Goal: Find specific page/section: Find specific page/section

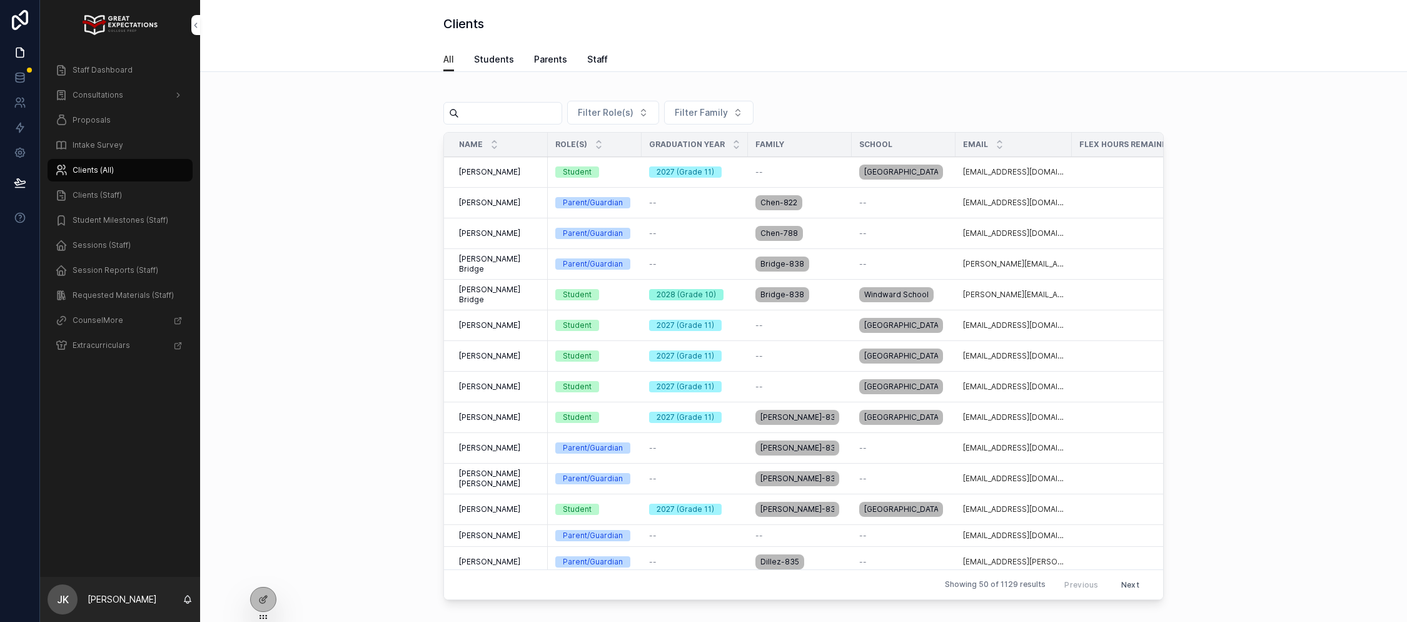
click at [111, 76] on div "Staff Dashboard" at bounding box center [120, 70] width 130 height 20
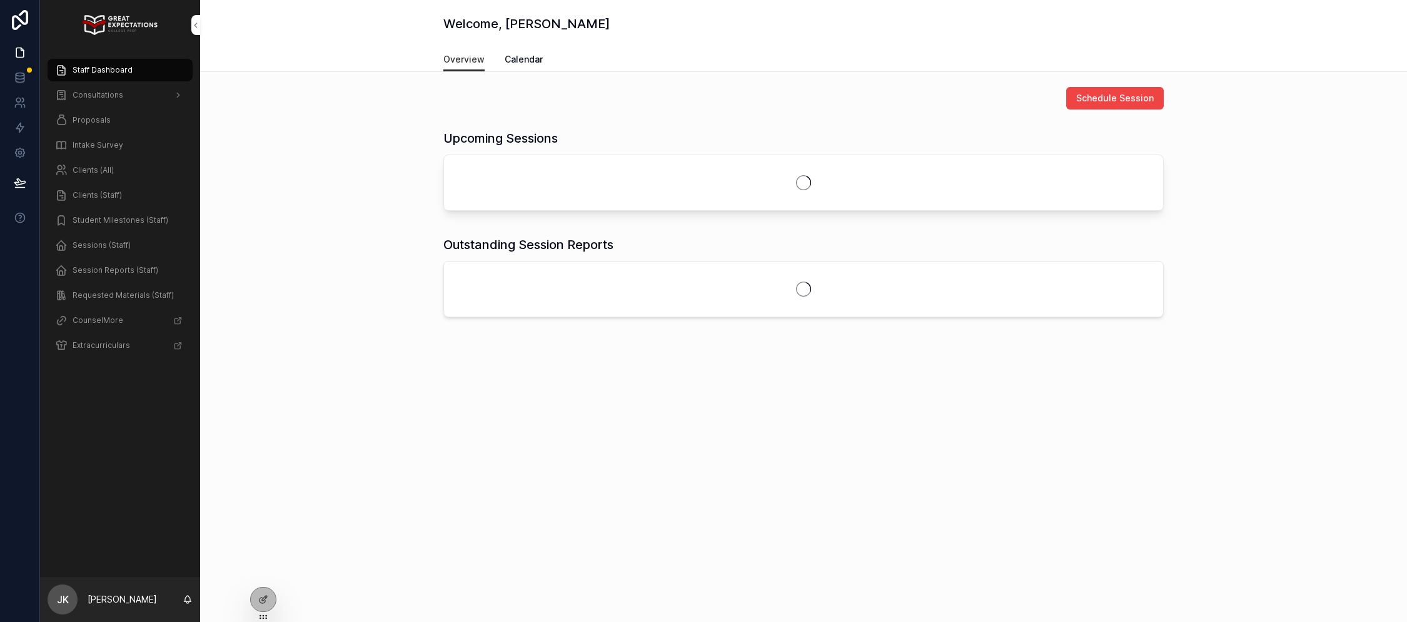
click at [108, 111] on div "Proposals" at bounding box center [120, 120] width 130 height 20
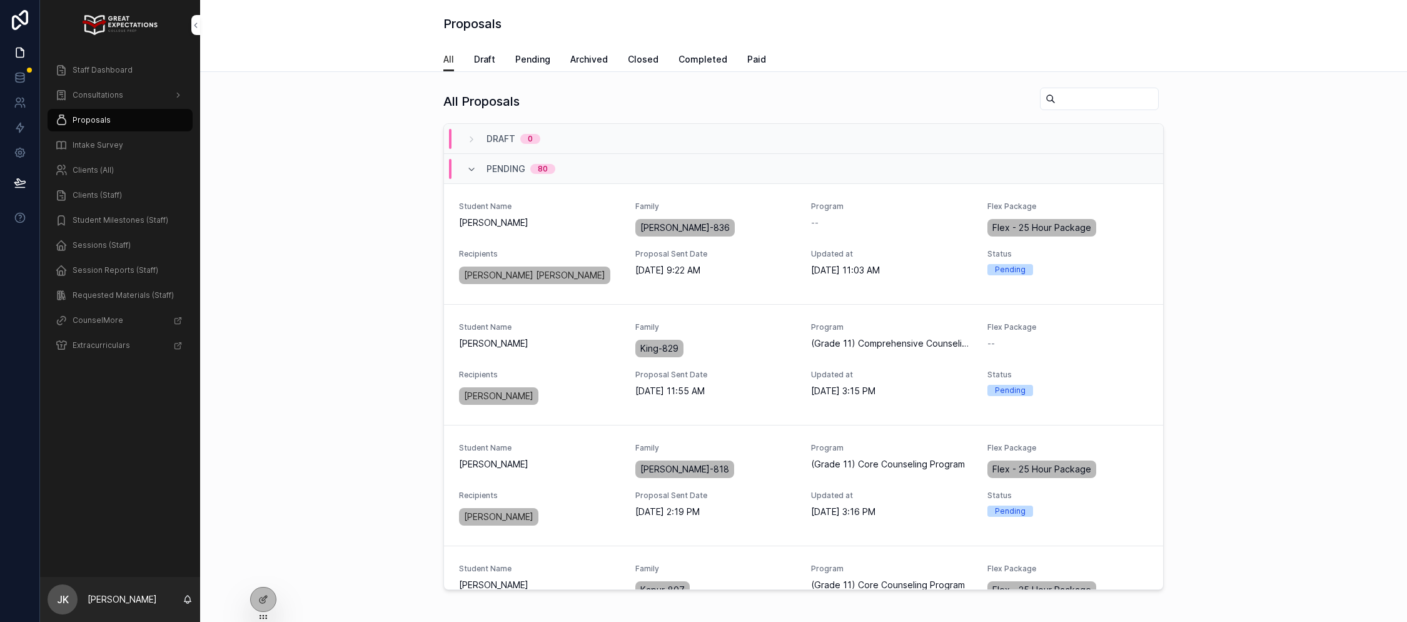
click at [122, 65] on span "Staff Dashboard" at bounding box center [103, 70] width 60 height 10
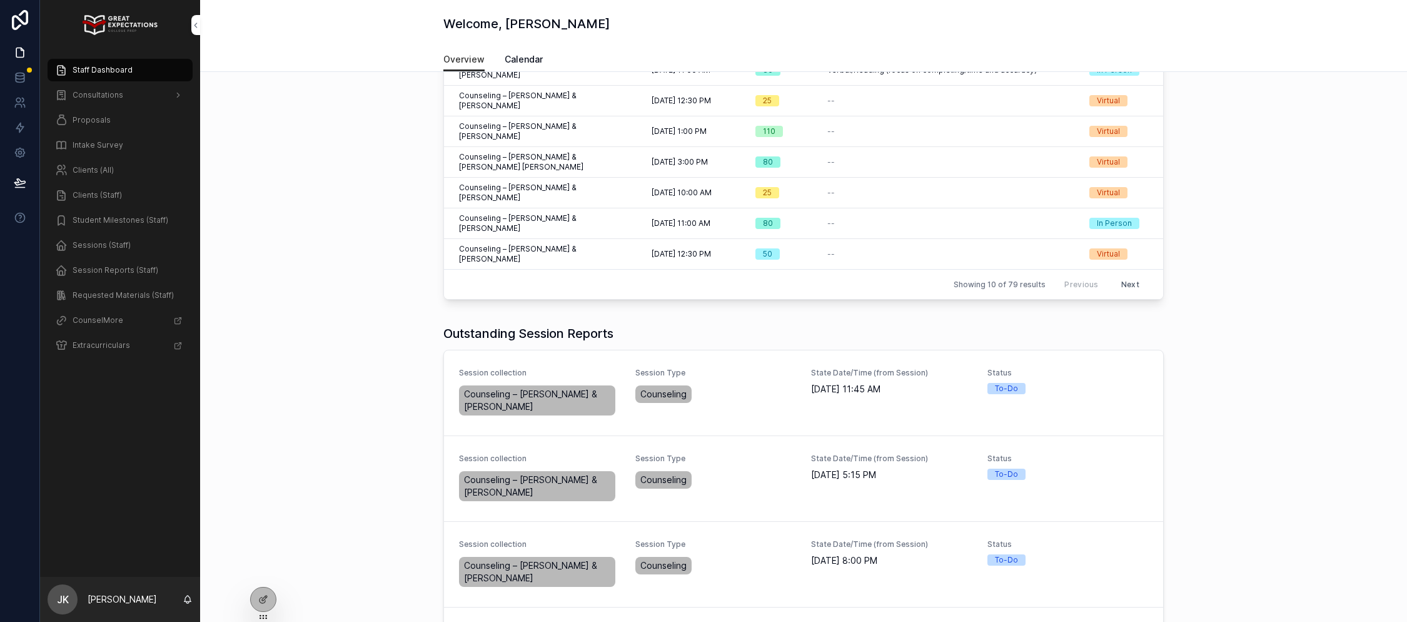
scroll to position [217, 0]
click at [98, 199] on span "Clients (Staff)" at bounding box center [97, 195] width 49 height 10
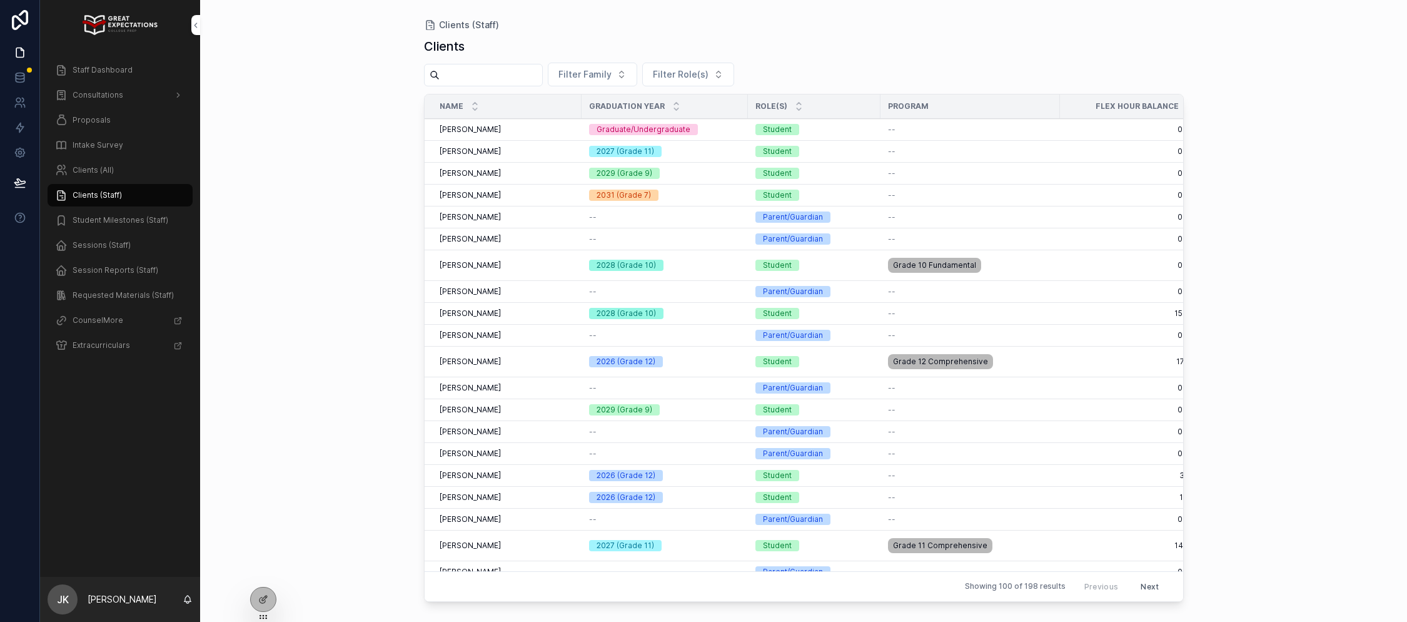
click at [494, 81] on input "scrollable content" at bounding box center [491, 75] width 103 height 18
type input "*"
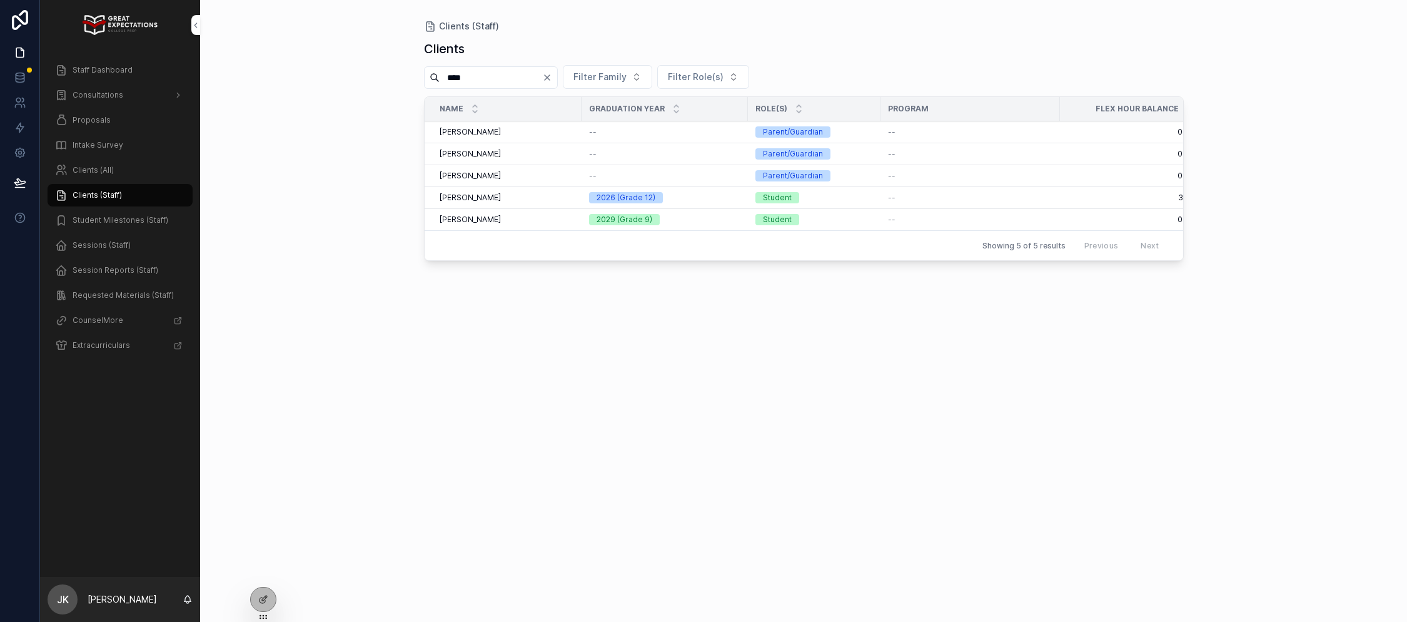
scroll to position [0, 228]
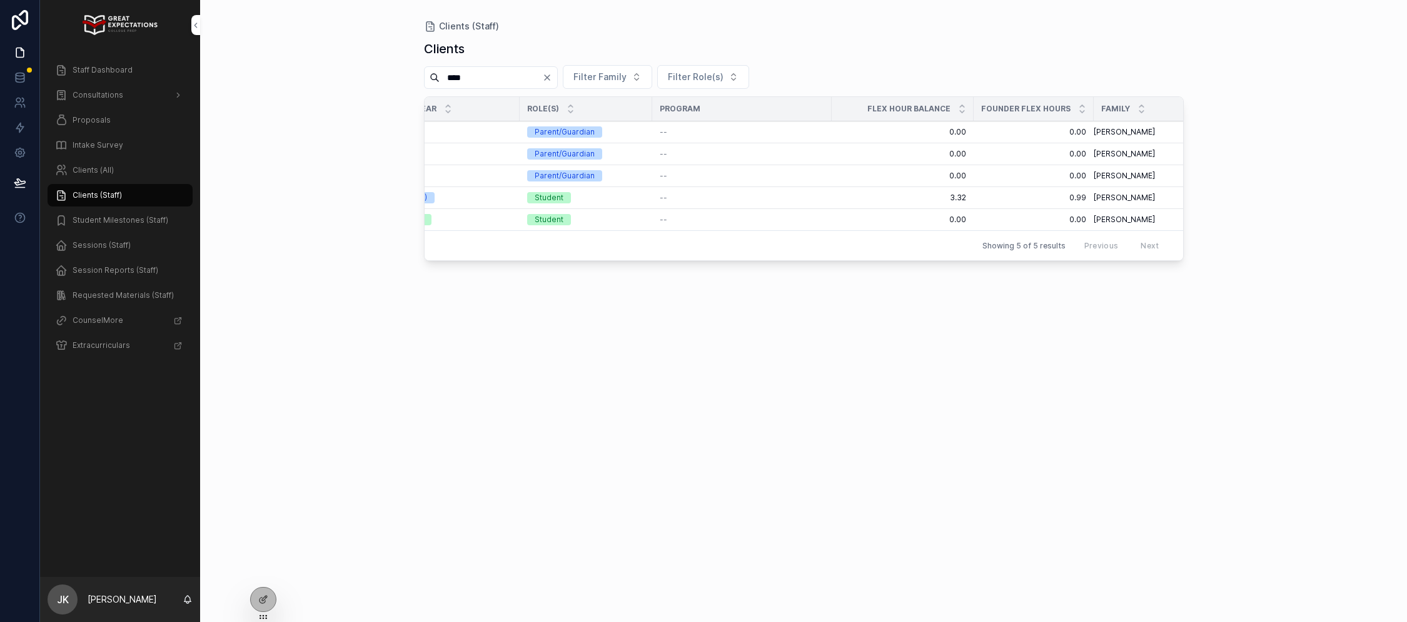
type input "****"
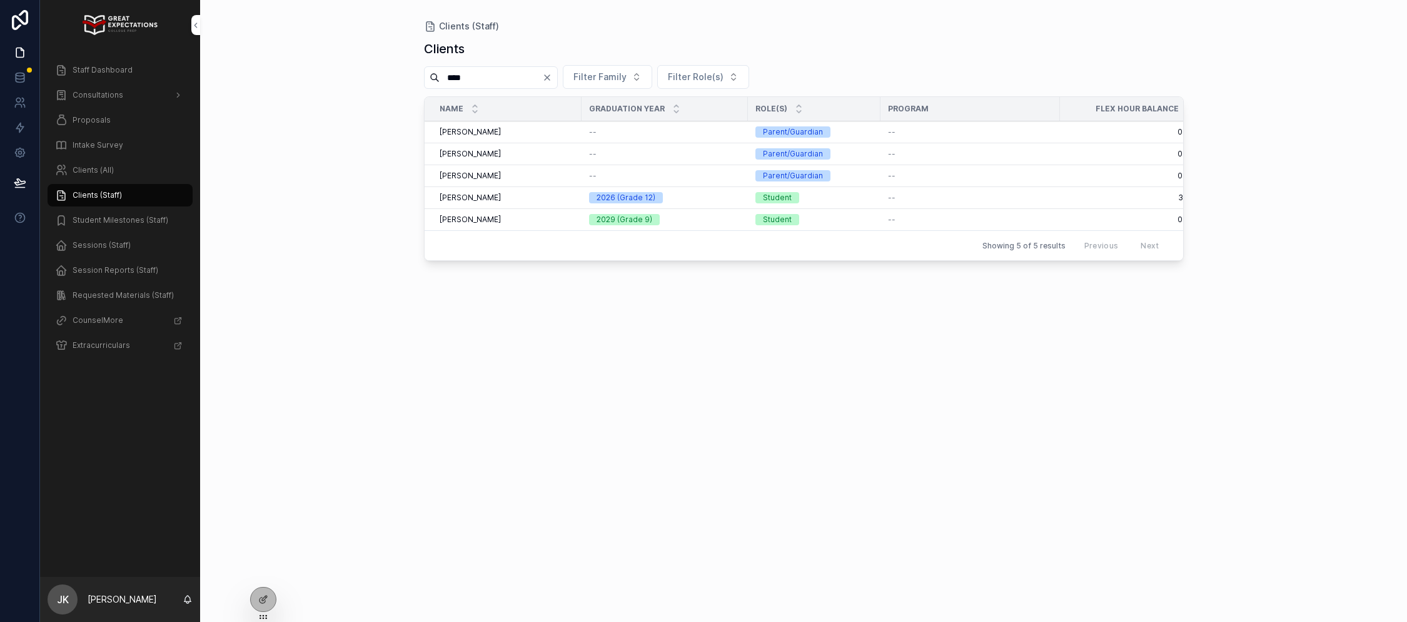
click at [108, 73] on span "Staff Dashboard" at bounding box center [103, 70] width 60 height 10
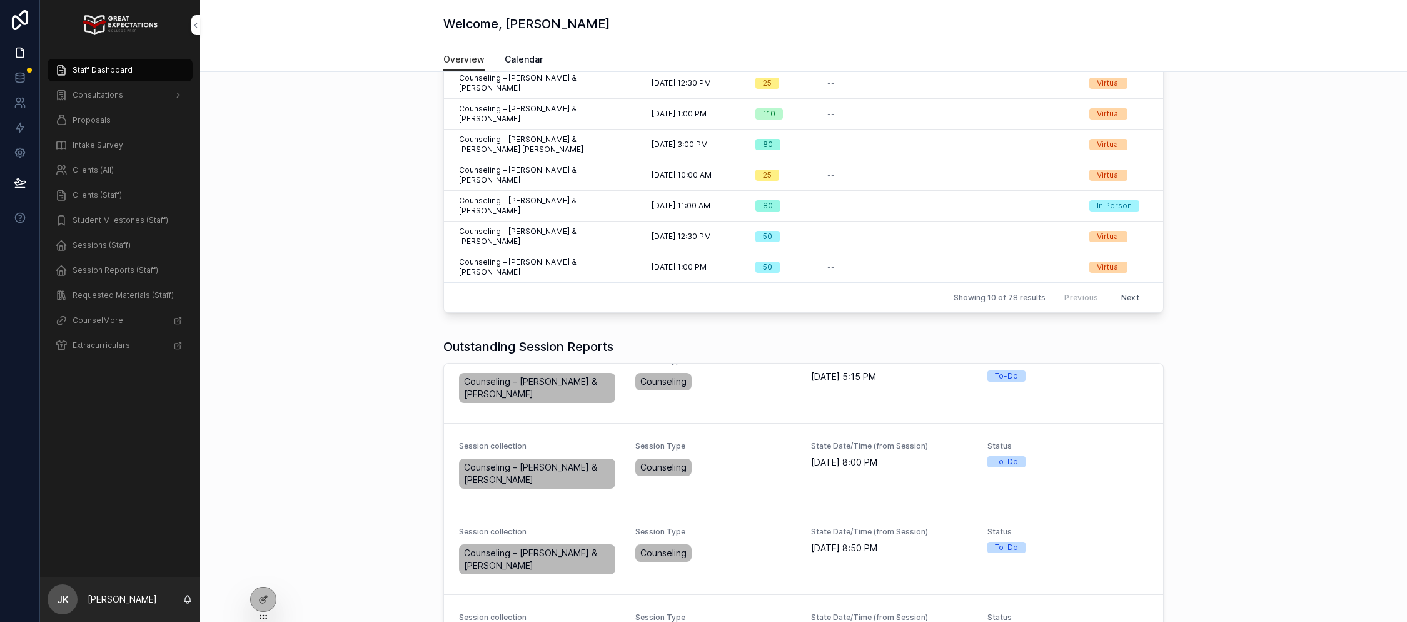
scroll to position [111, 0]
click at [0, 0] on span "Complete Session Report" at bounding box center [0, 0] width 0 height 0
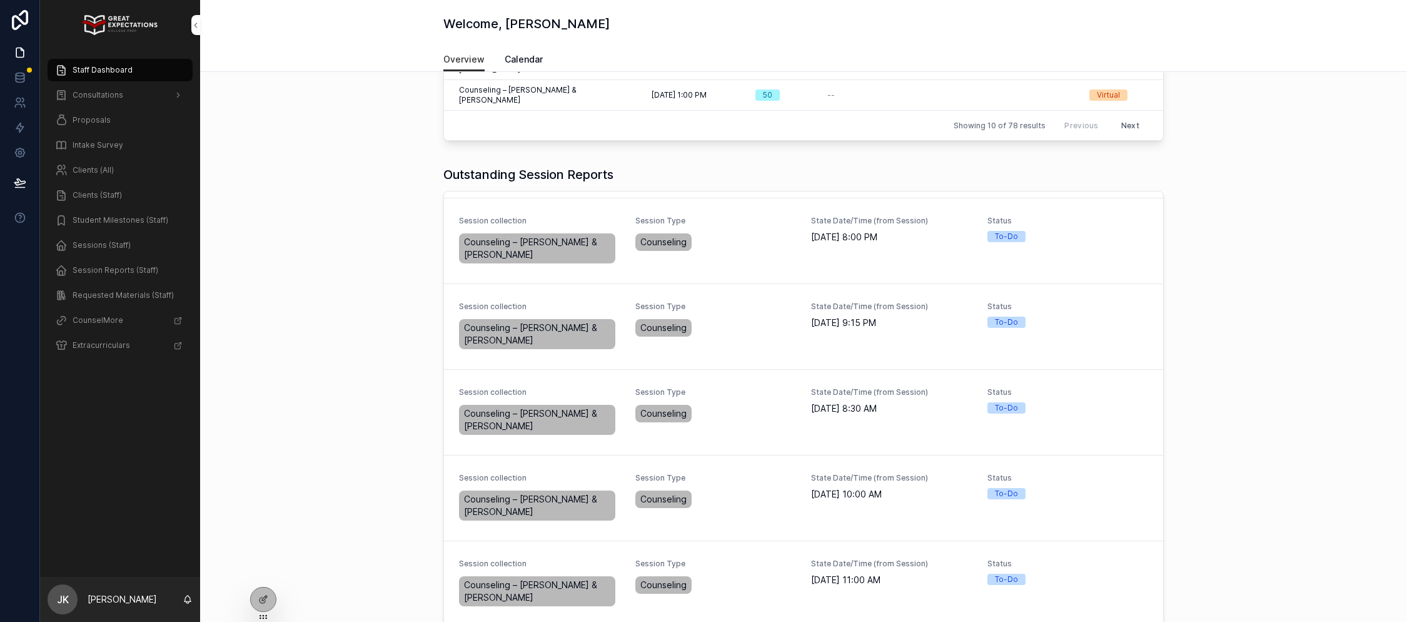
scroll to position [377, 0]
click at [0, 0] on button "Complete Session Report" at bounding box center [0, 0] width 0 height 0
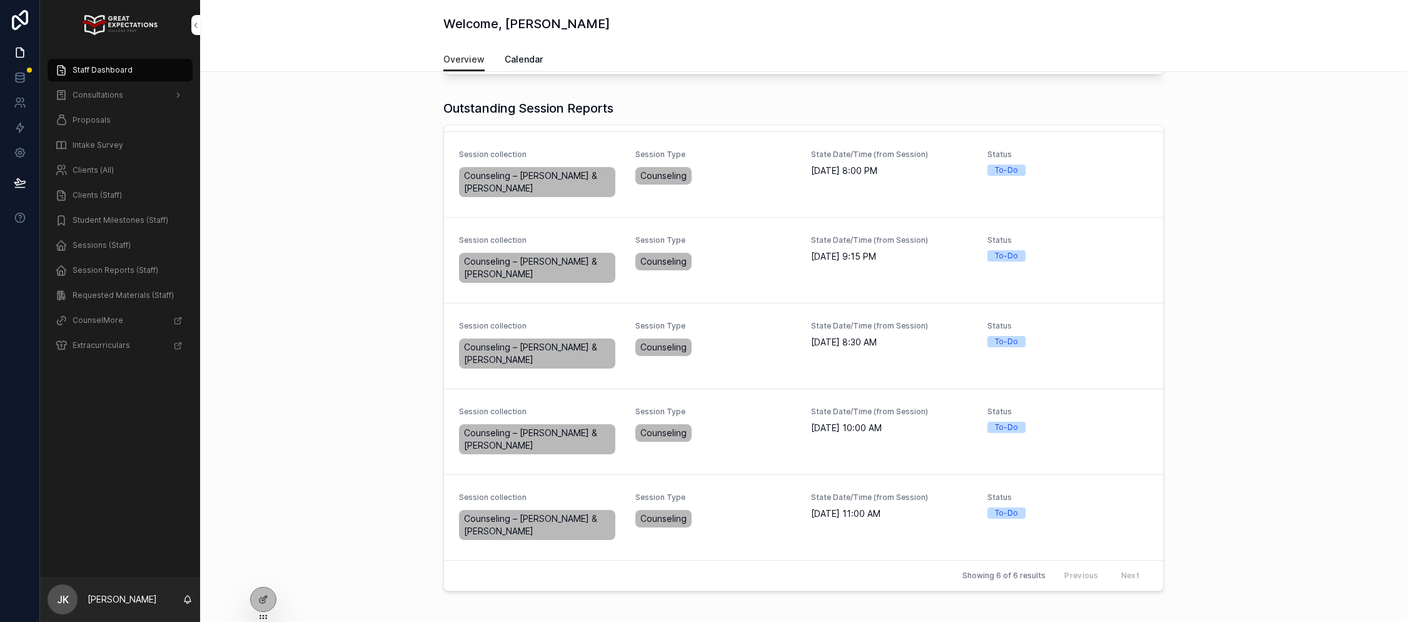
scroll to position [435, 0]
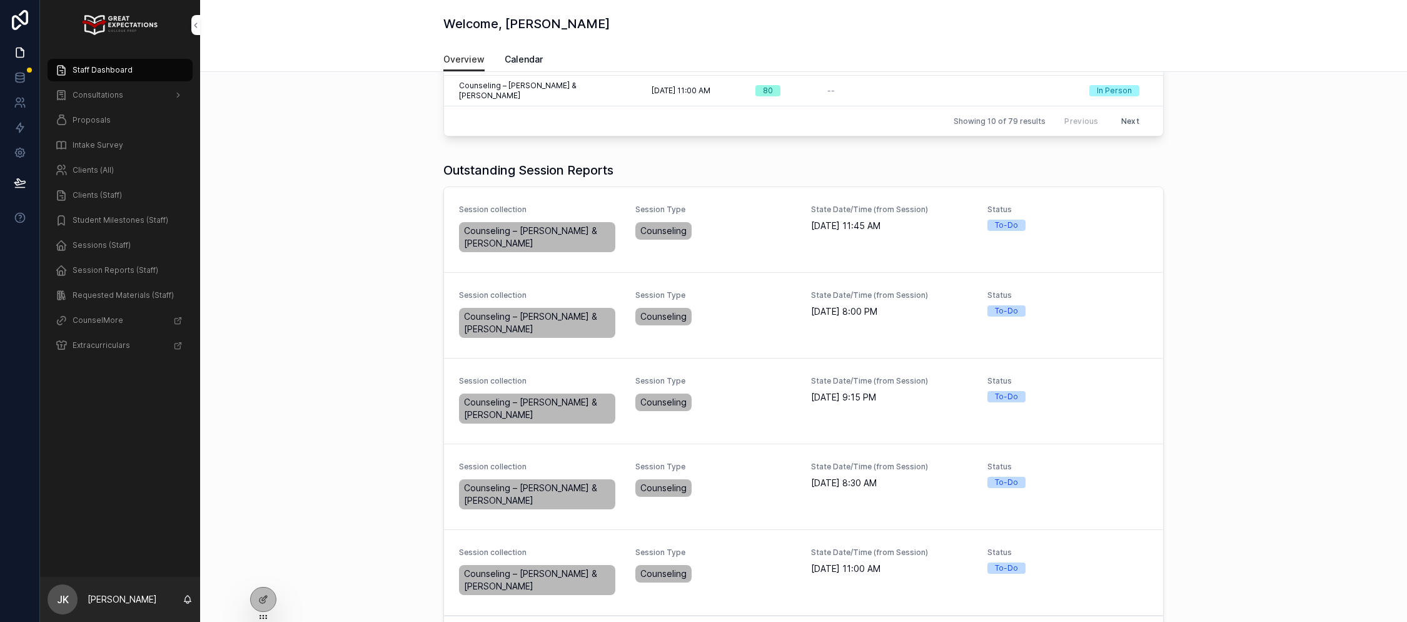
scroll to position [389, 0]
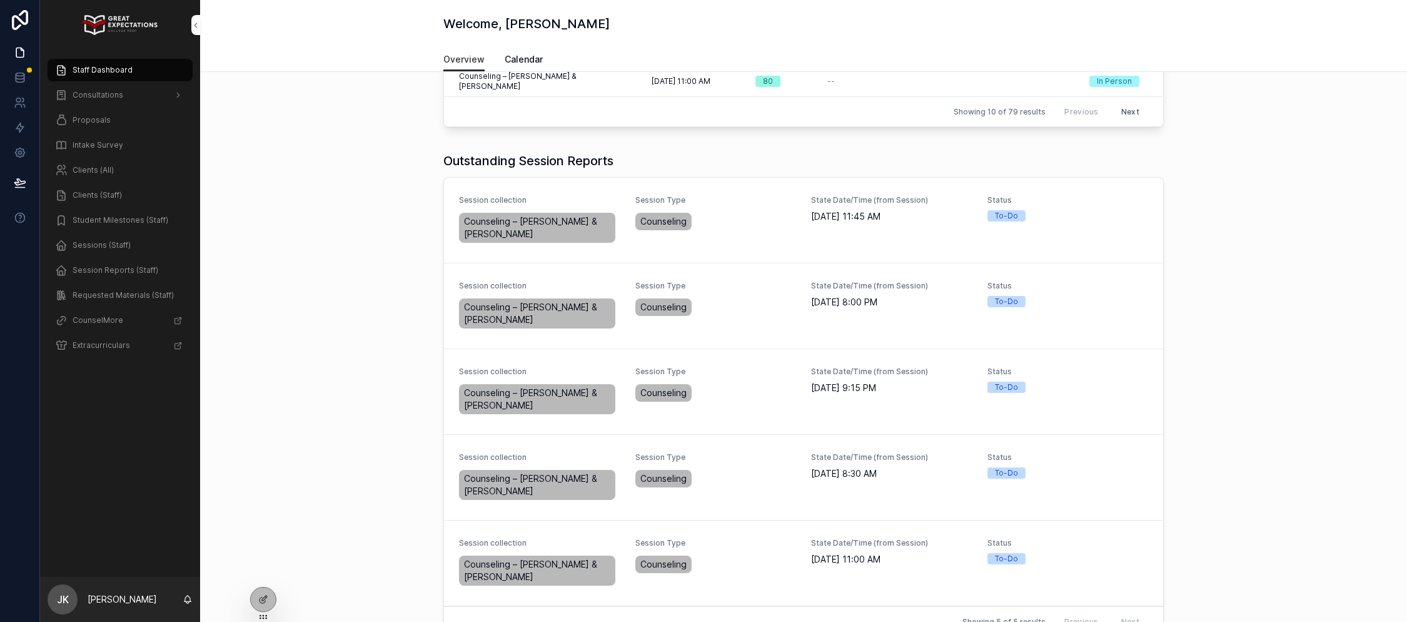
click at [0, 0] on span "Complete Session Report" at bounding box center [0, 0] width 0 height 0
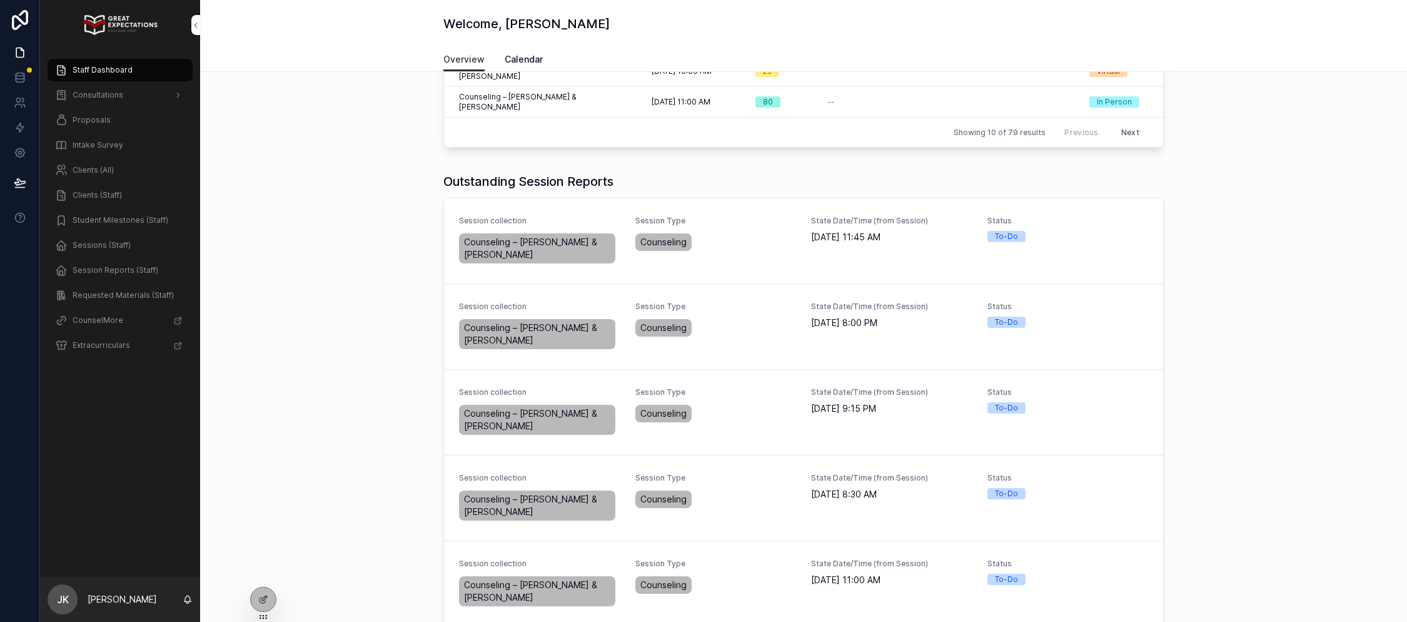
scroll to position [375, 0]
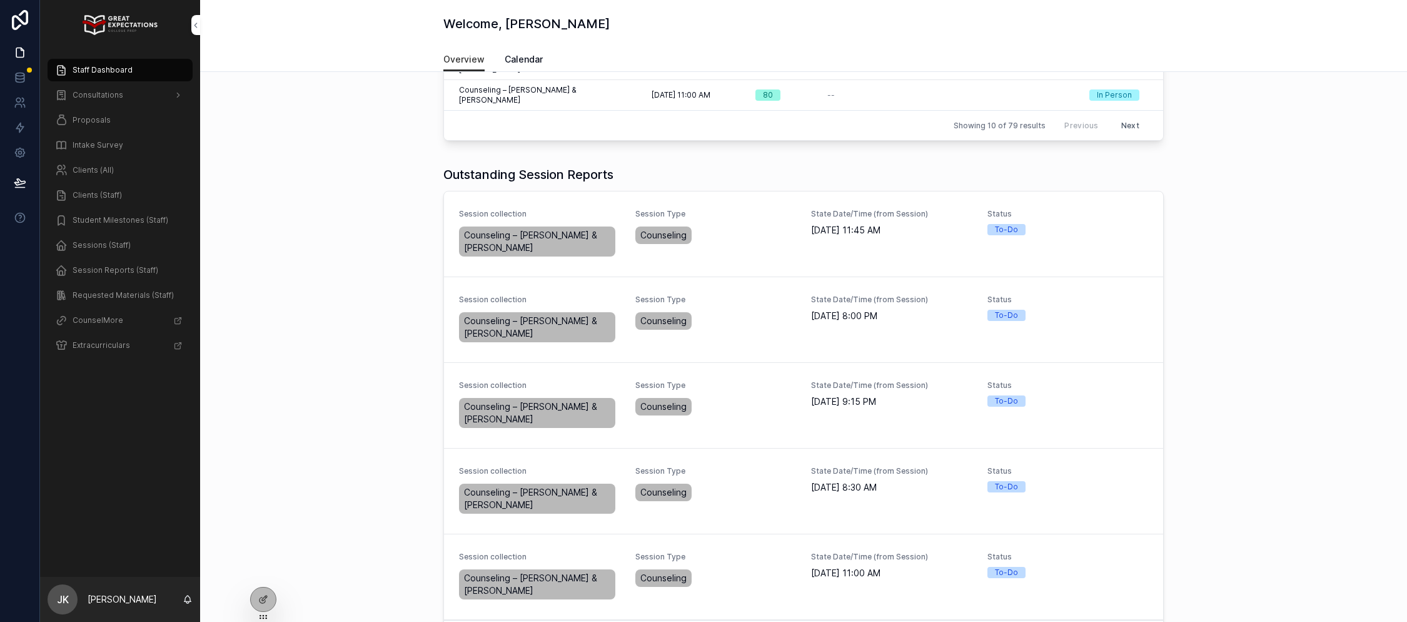
click at [99, 194] on span "Clients (Staff)" at bounding box center [97, 195] width 49 height 10
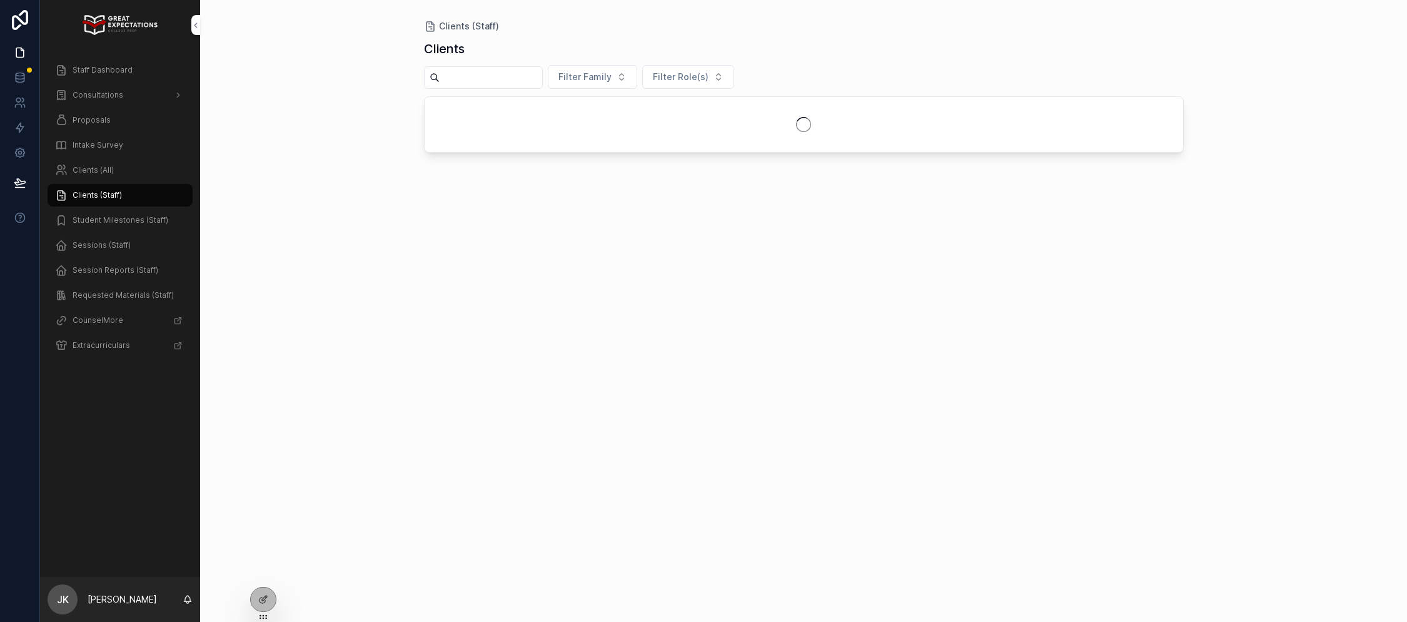
click at [507, 78] on input "scrollable content" at bounding box center [491, 78] width 103 height 18
type input "****"
click at [525, 98] on div "scrollable content" at bounding box center [804, 124] width 759 height 55
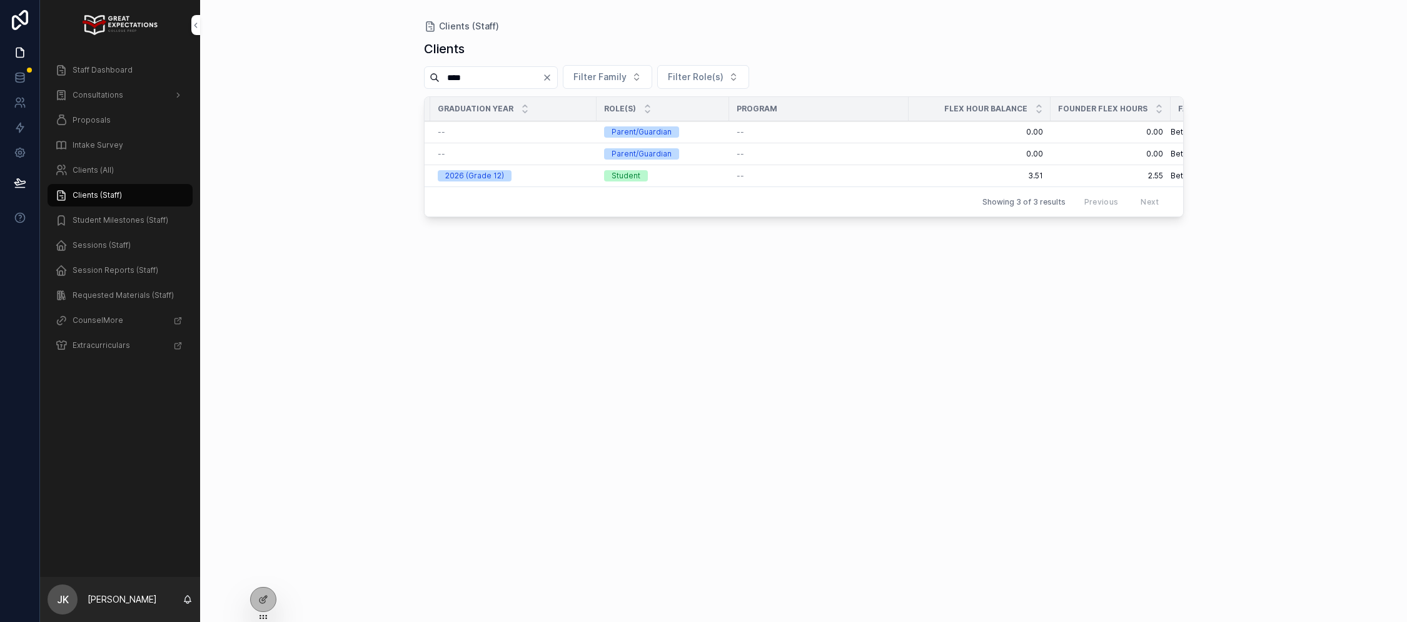
scroll to position [0, 228]
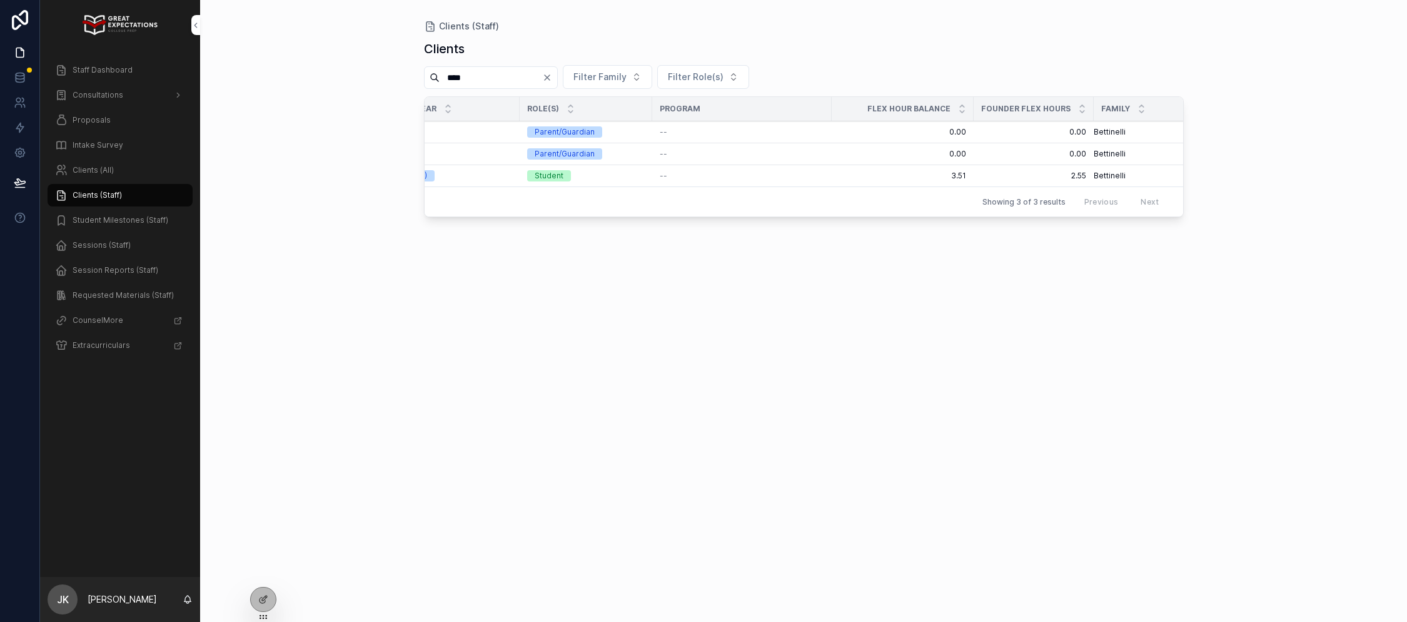
click at [552, 82] on icon "Clear" at bounding box center [547, 78] width 10 height 10
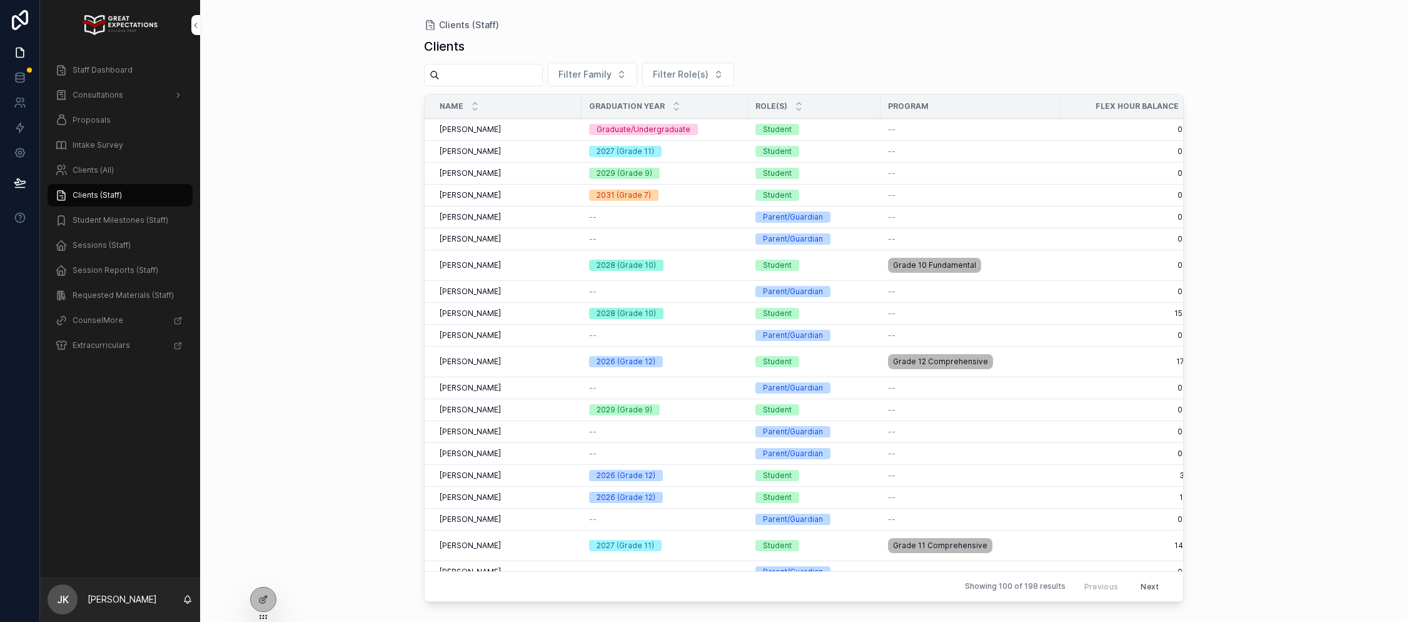
click at [112, 66] on span "Staff Dashboard" at bounding box center [103, 70] width 60 height 10
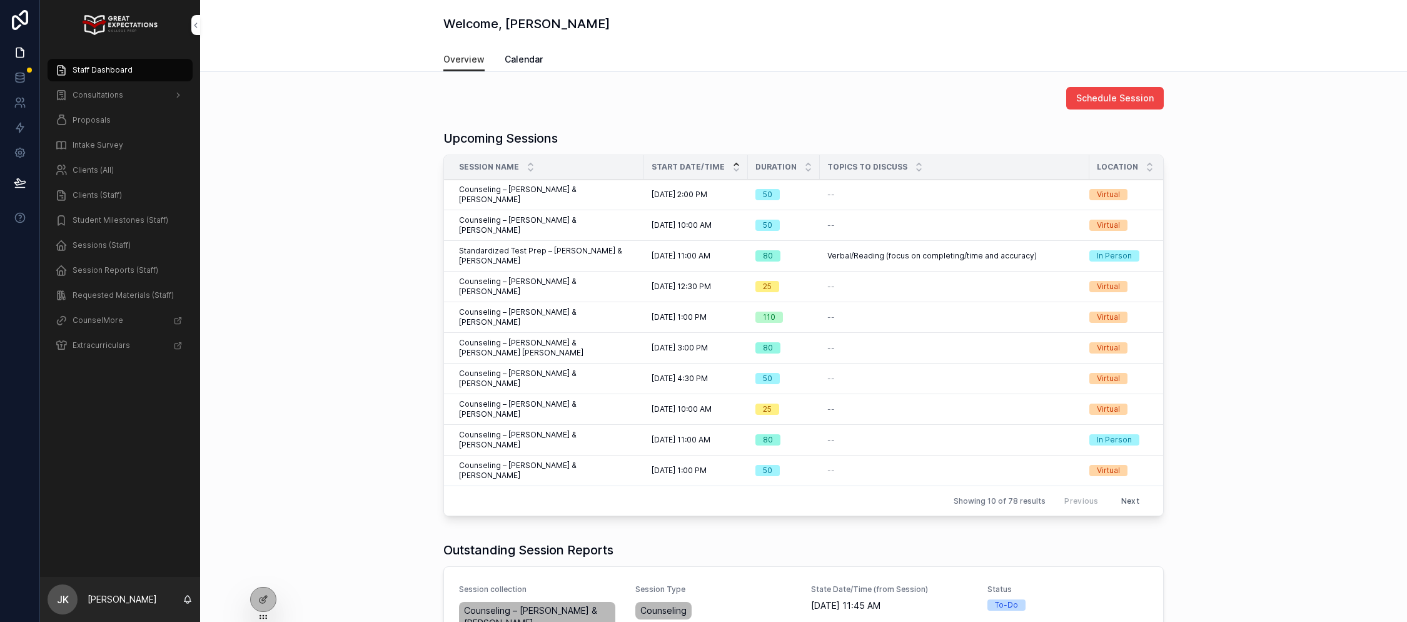
click at [99, 95] on span "Consultations" at bounding box center [98, 95] width 51 height 10
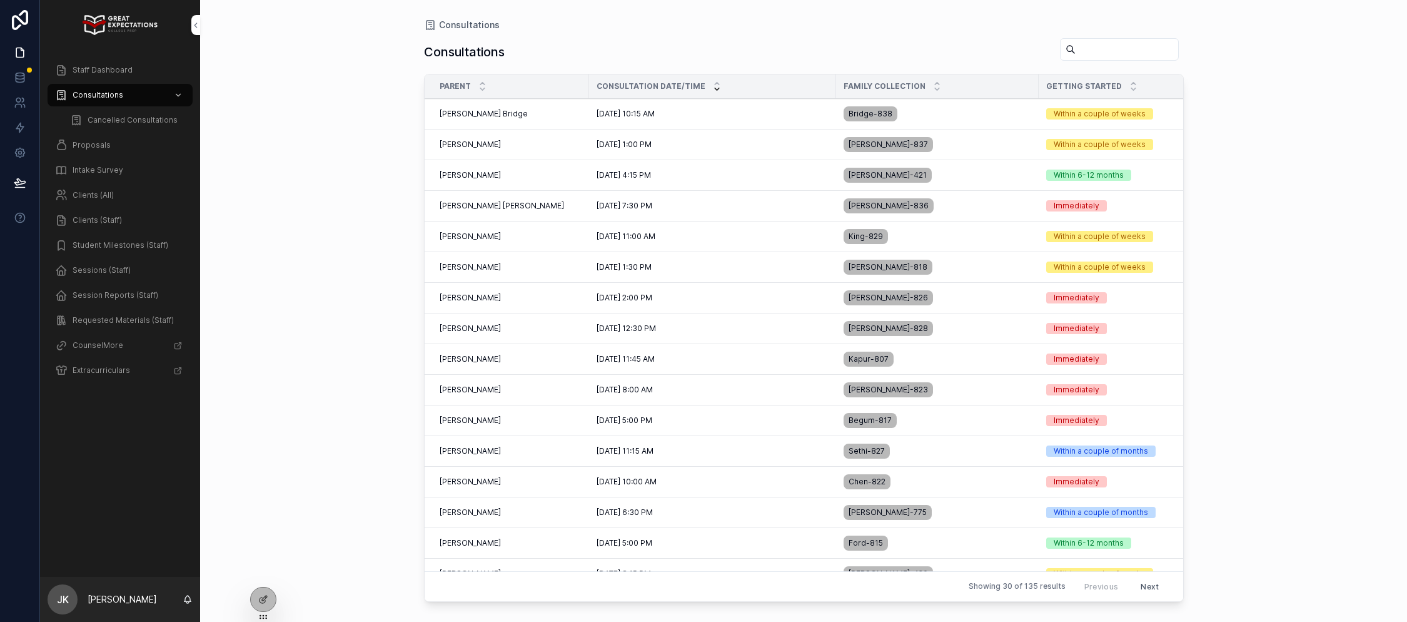
click at [491, 357] on span "[PERSON_NAME]" at bounding box center [470, 359] width 61 height 10
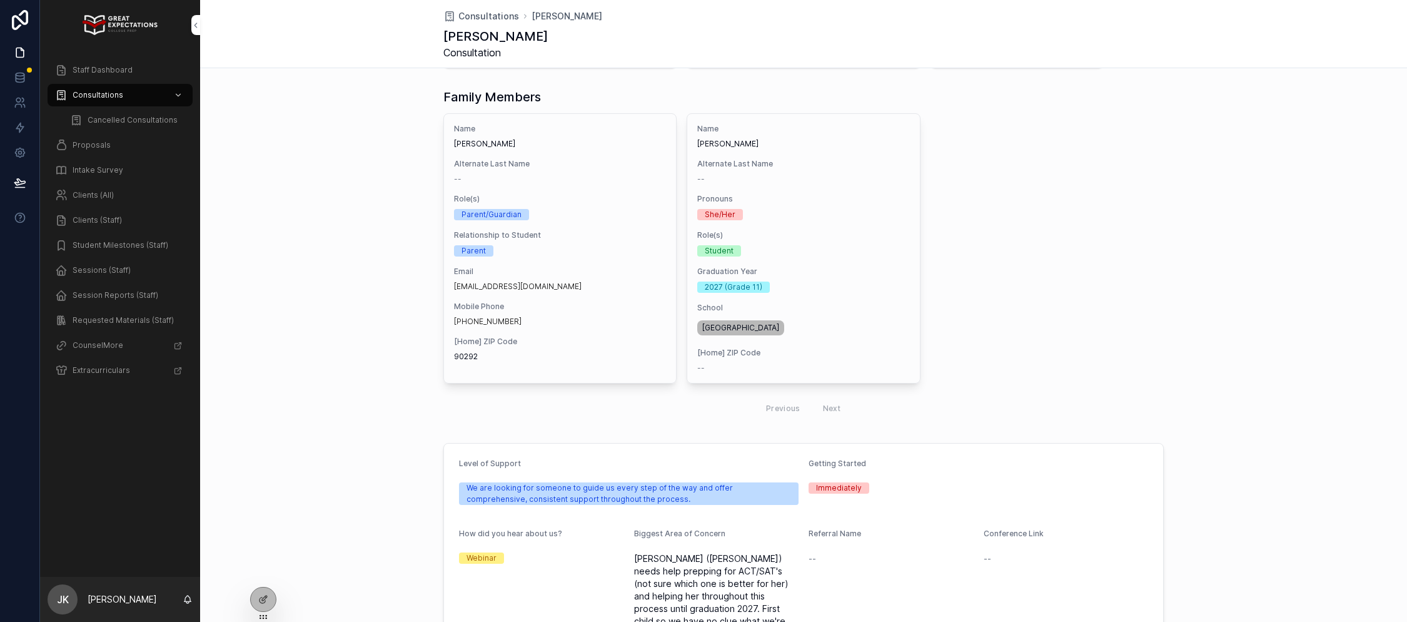
scroll to position [81, 0]
click at [94, 143] on span "Proposals" at bounding box center [92, 145] width 38 height 10
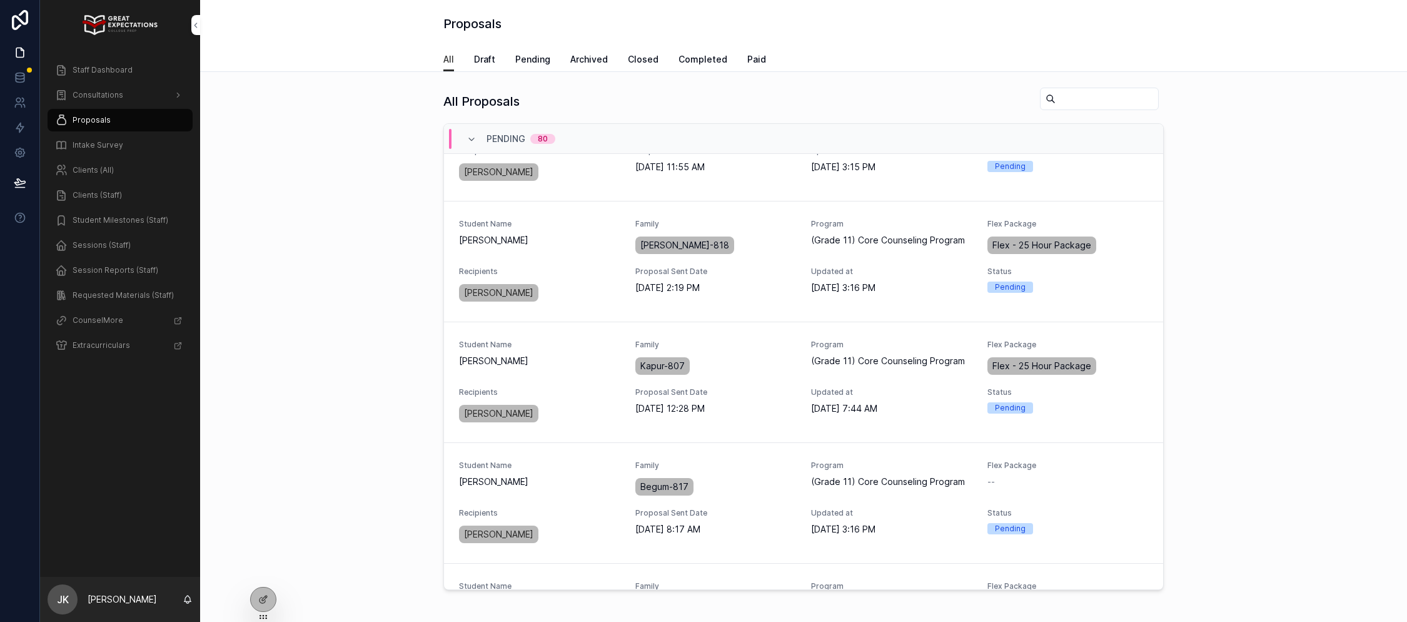
scroll to position [233, 0]
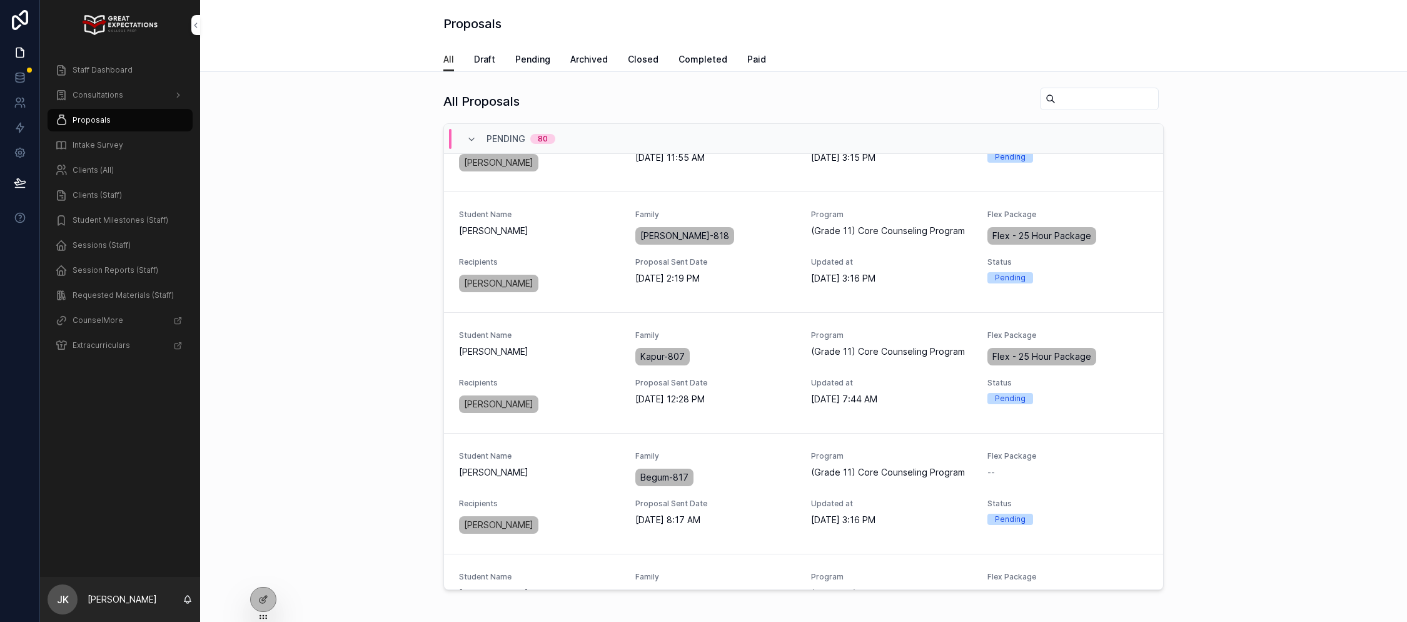
click at [0, 0] on span "PREVIEW PROPOSAL" at bounding box center [0, 0] width 0 height 0
